Goal: Information Seeking & Learning: Learn about a topic

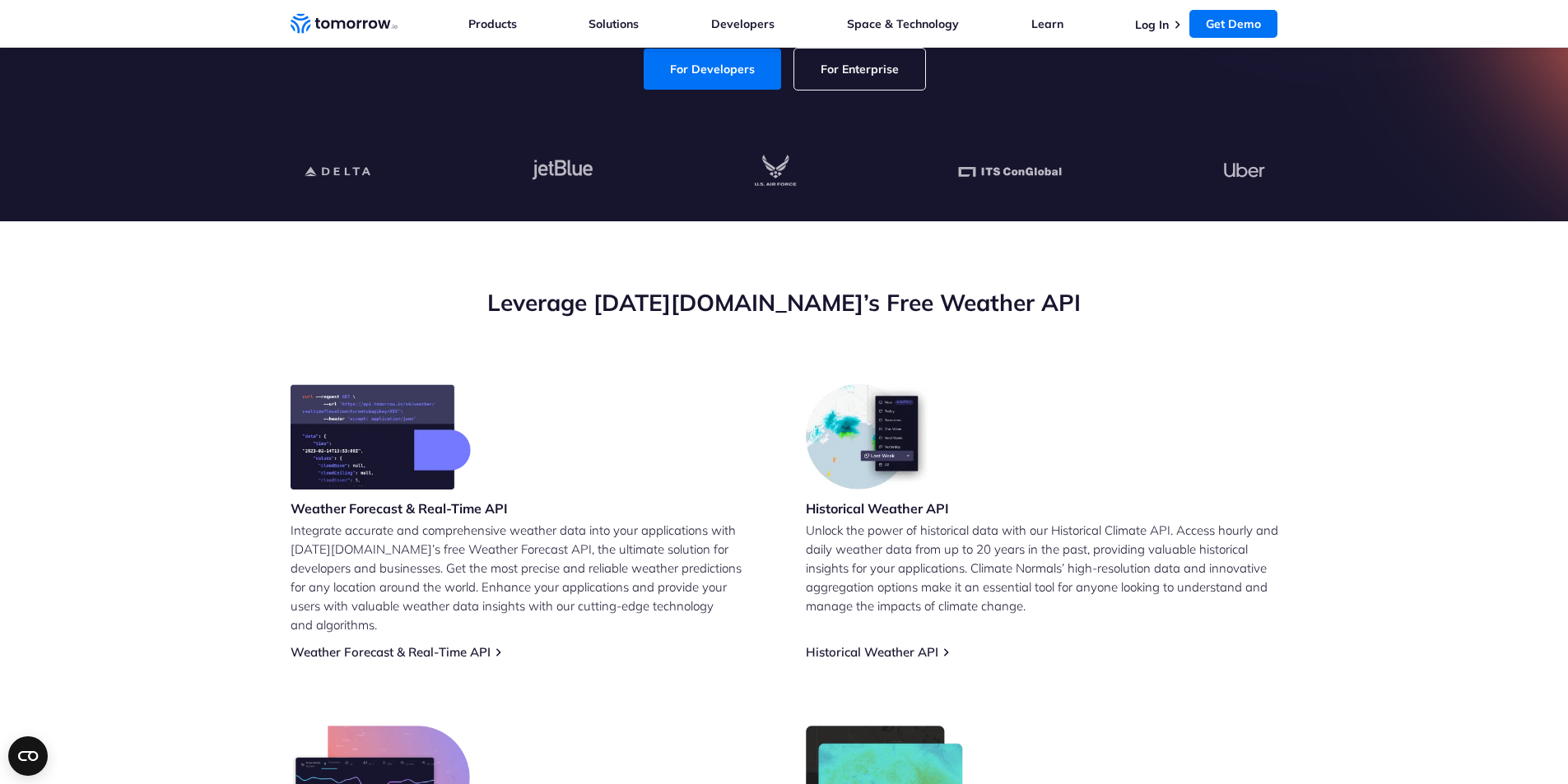
scroll to position [247, 0]
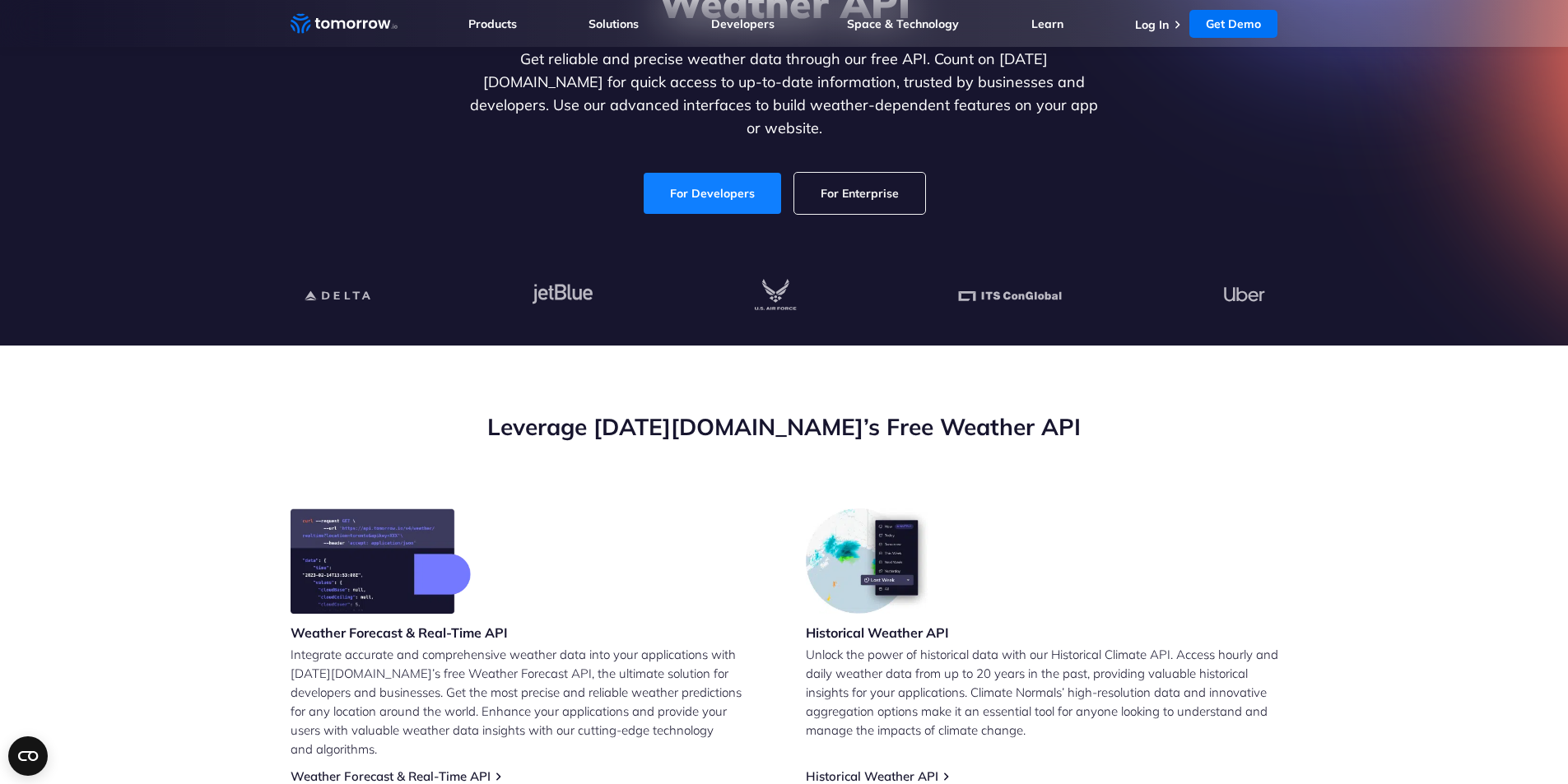
click at [706, 173] on link "For Developers" at bounding box center [712, 193] width 138 height 41
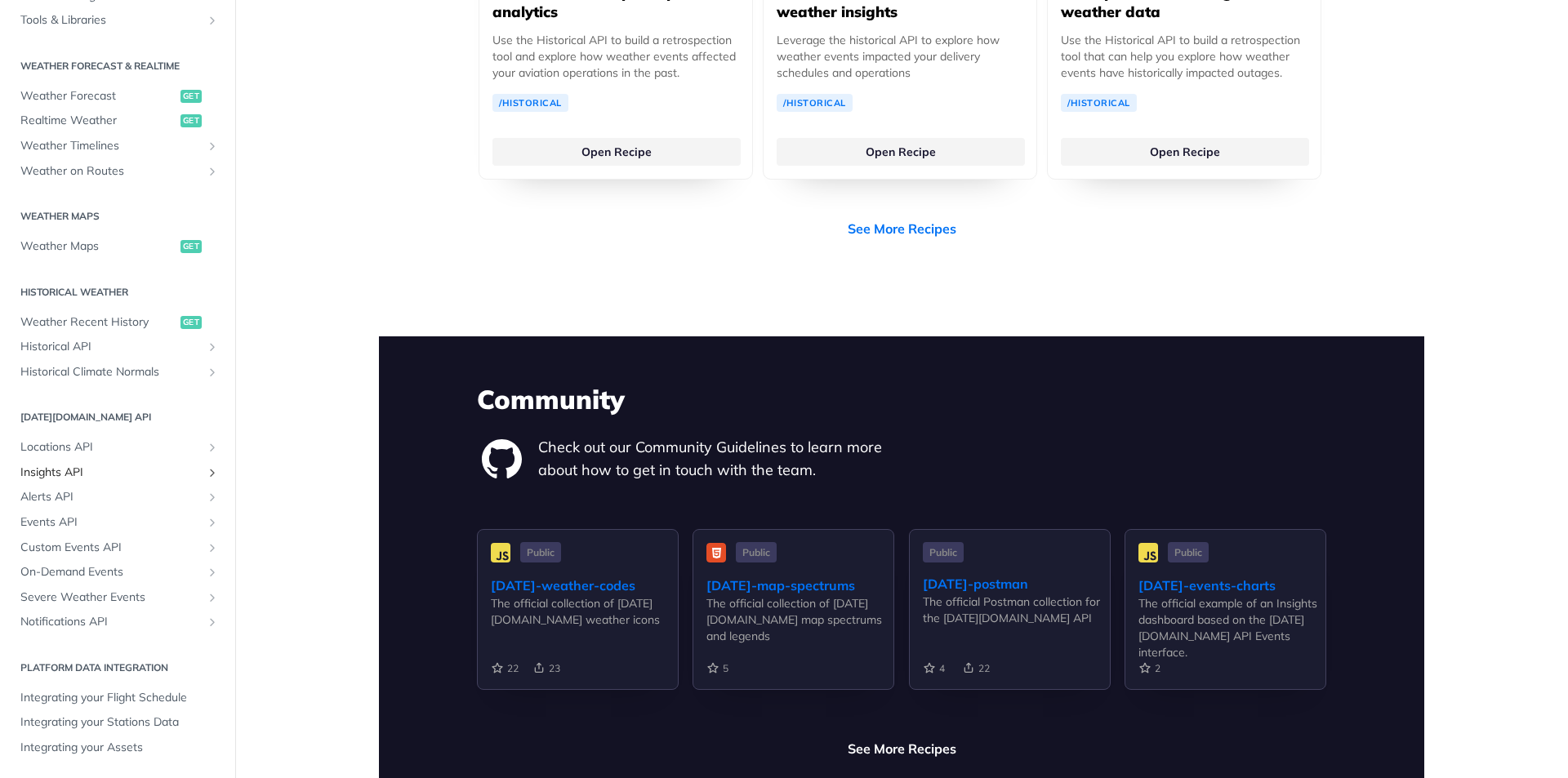
scroll to position [3511, 0]
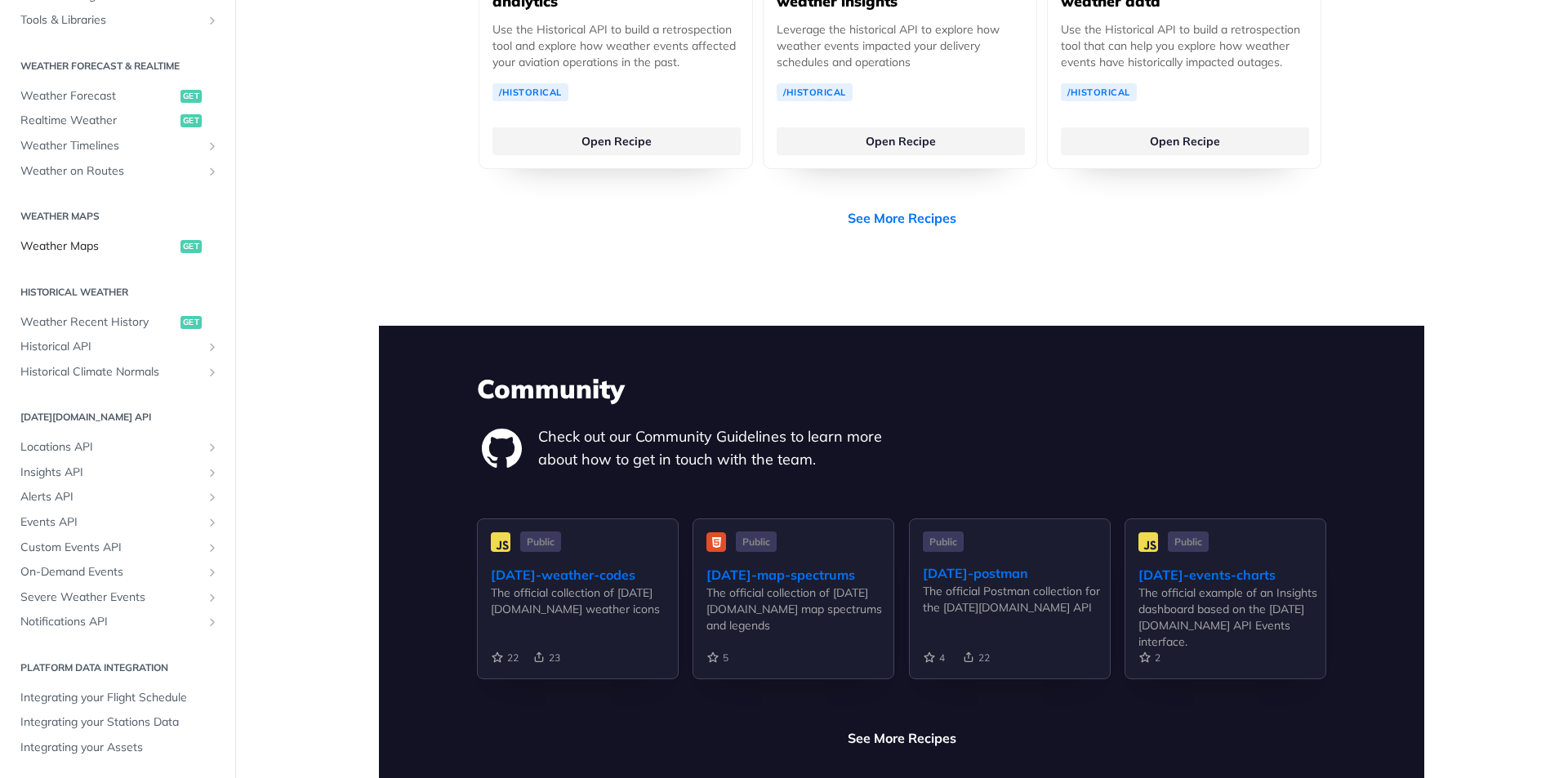
click at [74, 245] on span "Weather Maps" at bounding box center [98, 246] width 156 height 16
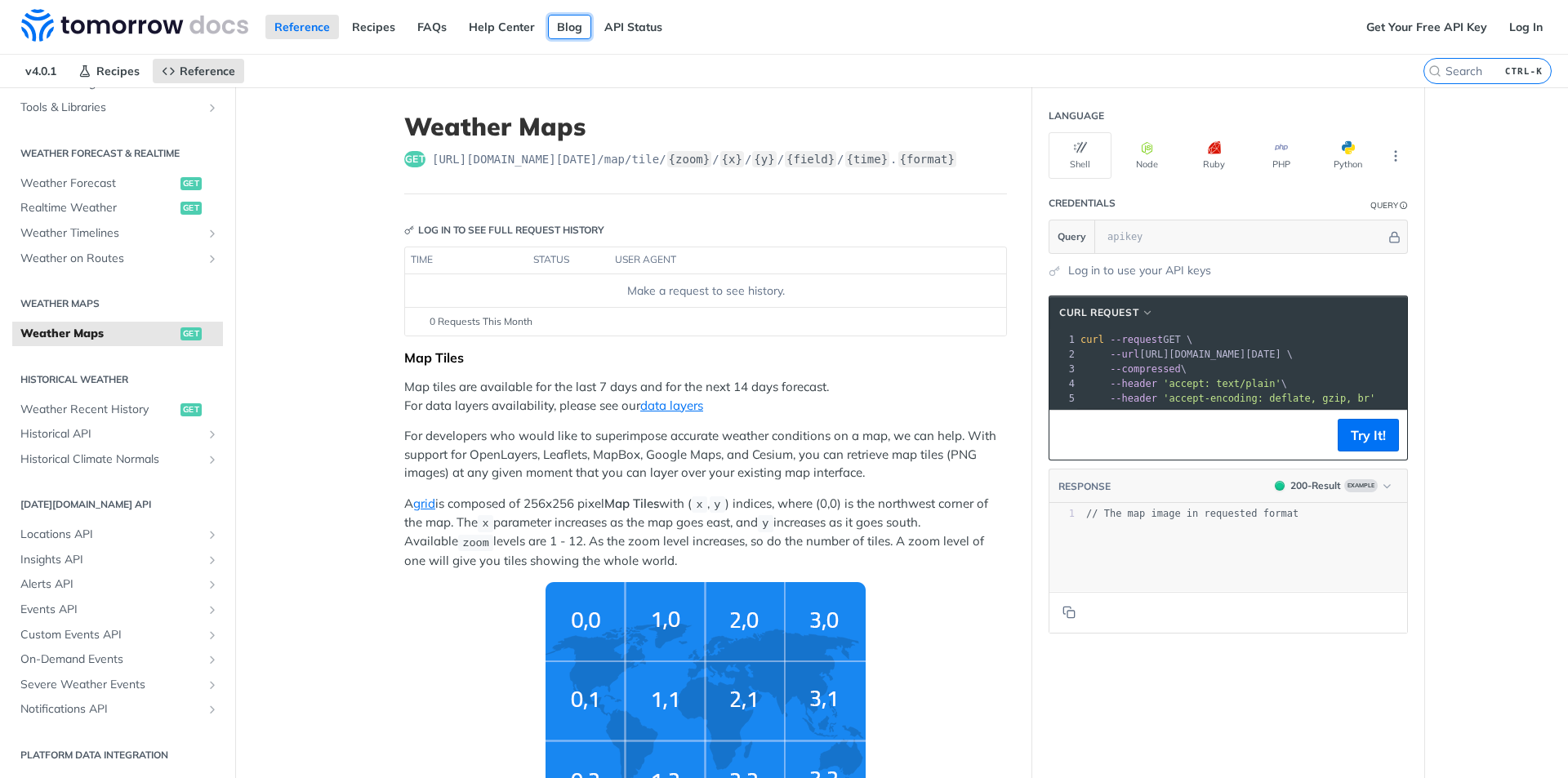
click at [553, 26] on link "Blog" at bounding box center [569, 26] width 43 height 25
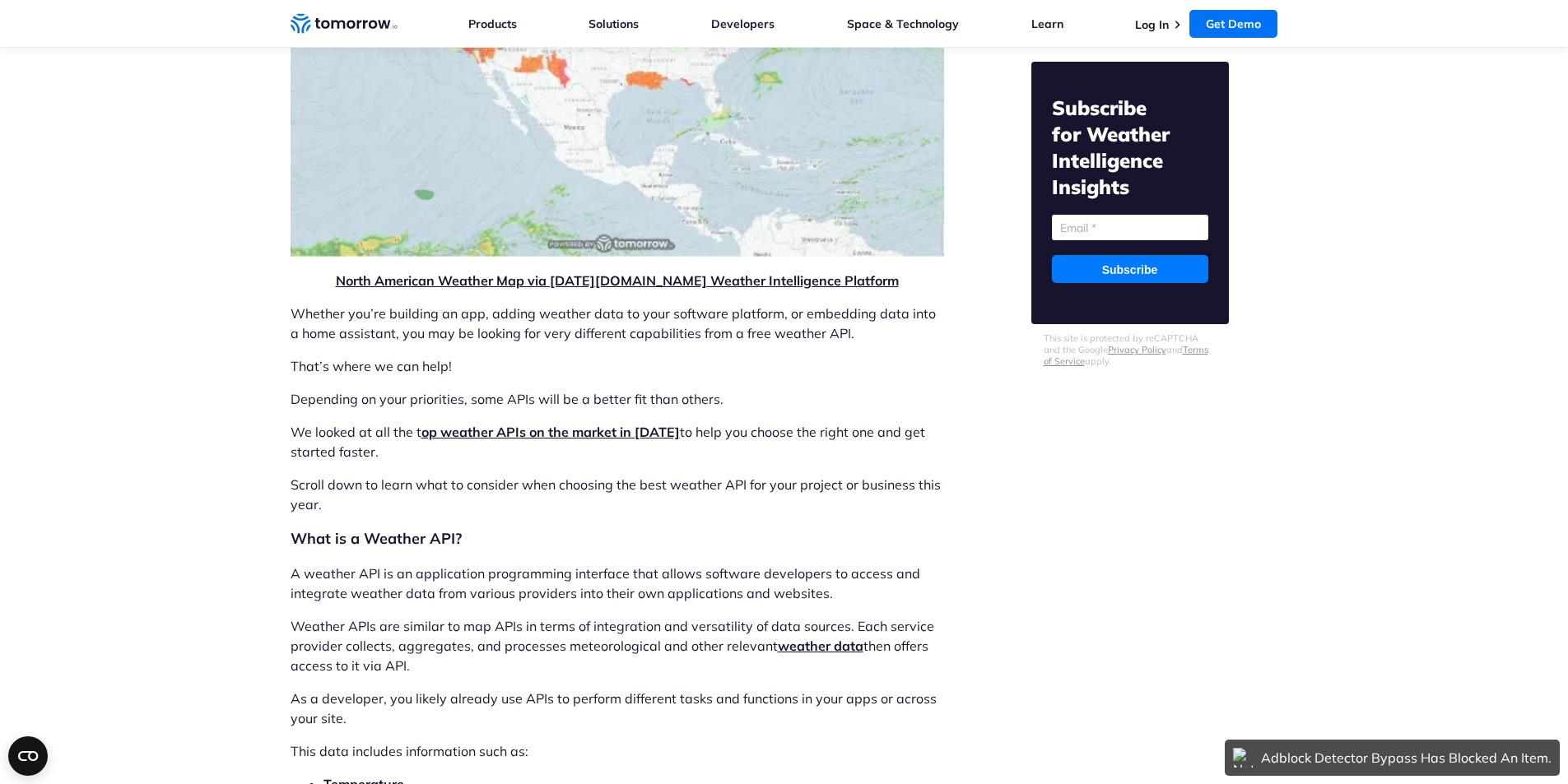
scroll to position [1399, 0]
